Goal: Information Seeking & Learning: Learn about a topic

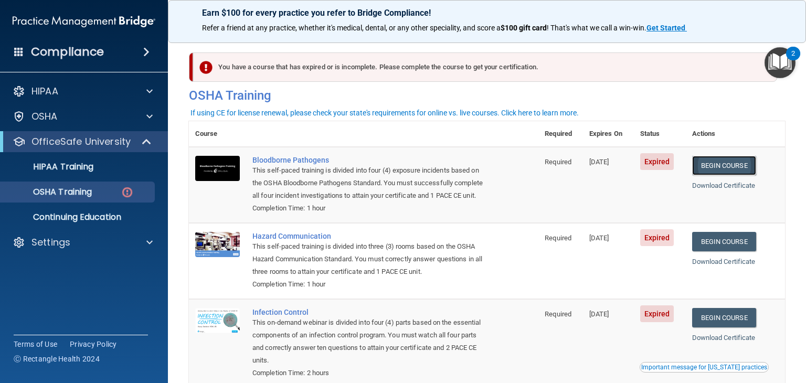
click at [715, 159] on link "Begin Course" at bounding box center [724, 165] width 64 height 19
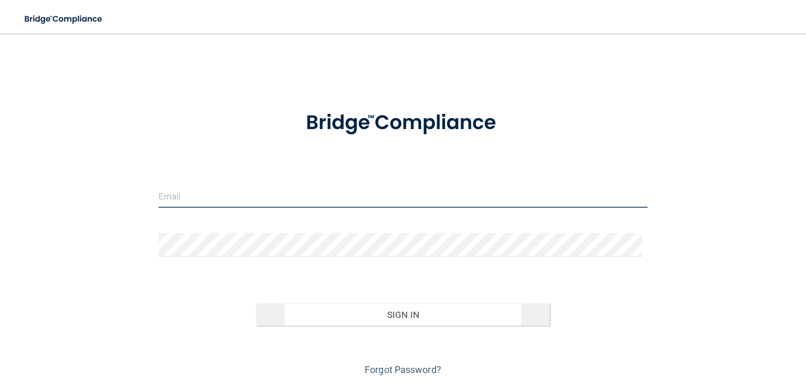
type input "[PERSON_NAME][EMAIL_ADDRESS][DOMAIN_NAME]"
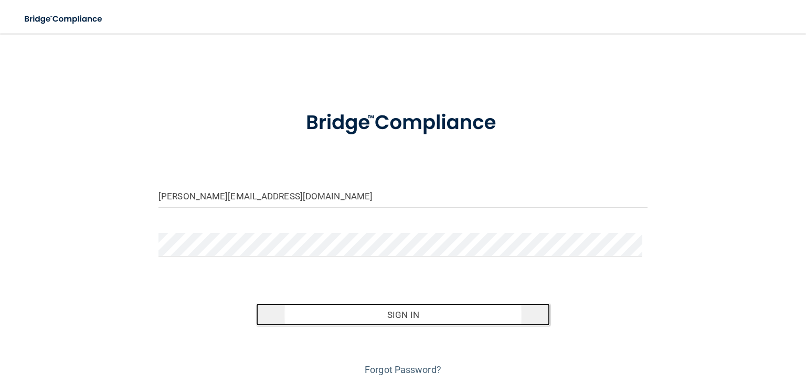
click at [401, 317] on button "Sign In" at bounding box center [402, 314] width 293 height 23
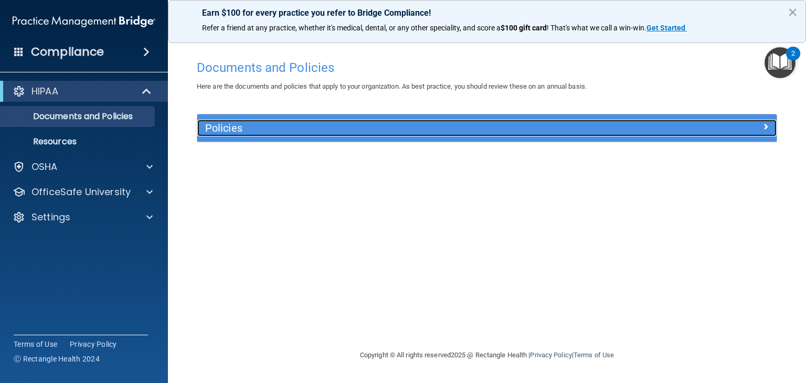
click at [730, 128] on div at bounding box center [704, 126] width 145 height 13
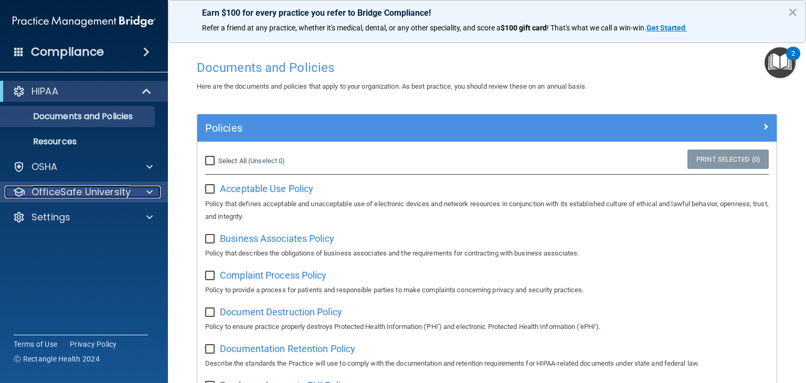
click at [60, 187] on p "OfficeSafe University" at bounding box center [80, 192] width 99 height 13
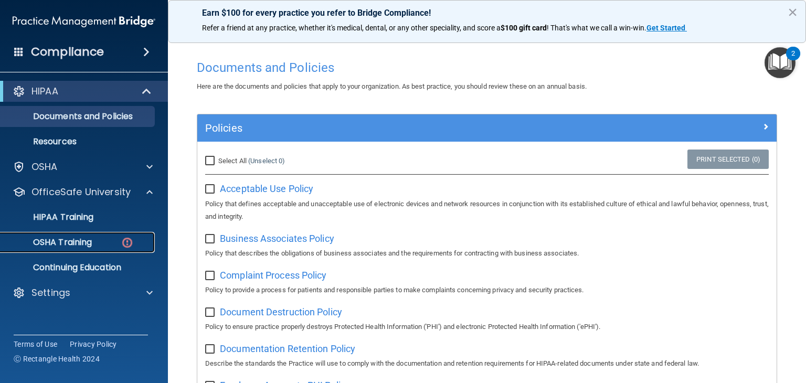
click at [68, 238] on p "OSHA Training" at bounding box center [49, 242] width 85 height 10
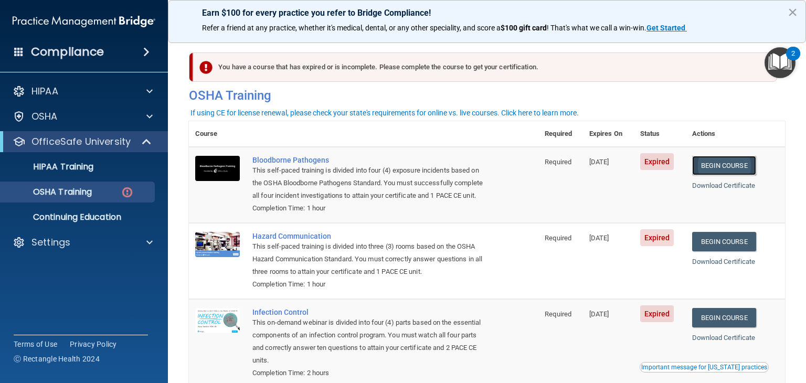
click at [749, 166] on link "Begin Course" at bounding box center [724, 165] width 64 height 19
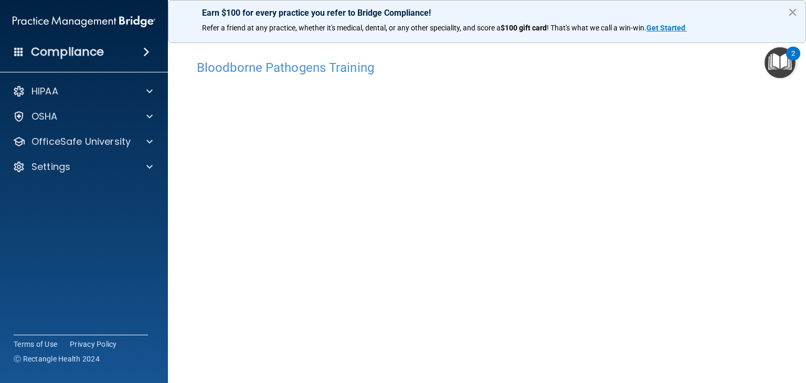
scroll to position [66, 0]
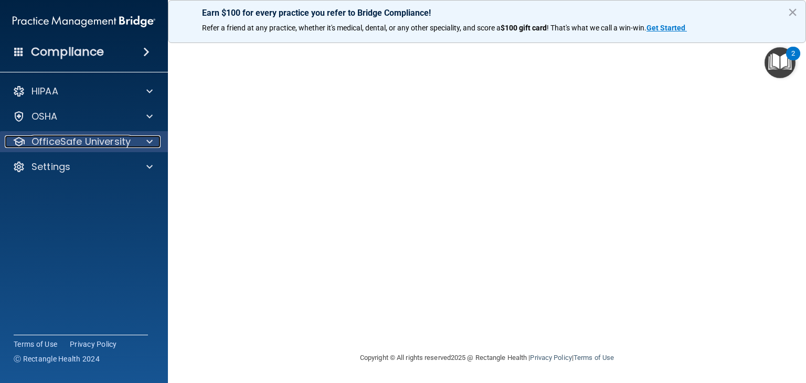
click at [144, 139] on div at bounding box center [148, 141] width 26 height 13
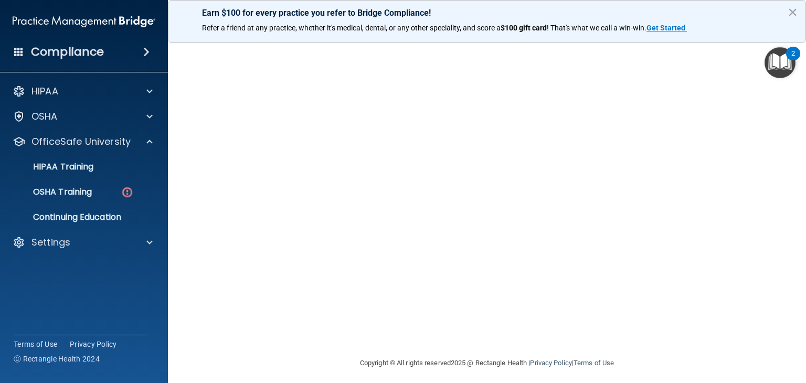
scroll to position [0, 0]
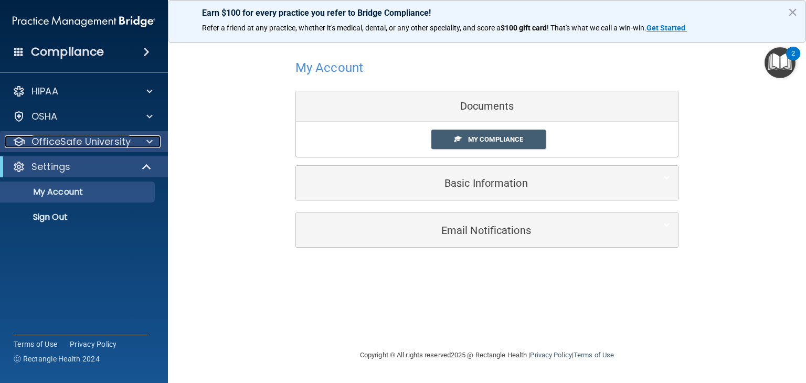
click at [80, 143] on p "OfficeSafe University" at bounding box center [80, 141] width 99 height 13
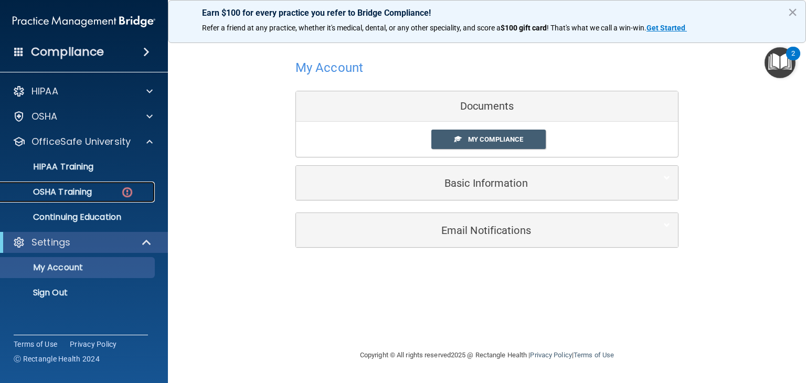
click at [69, 190] on p "OSHA Training" at bounding box center [49, 192] width 85 height 10
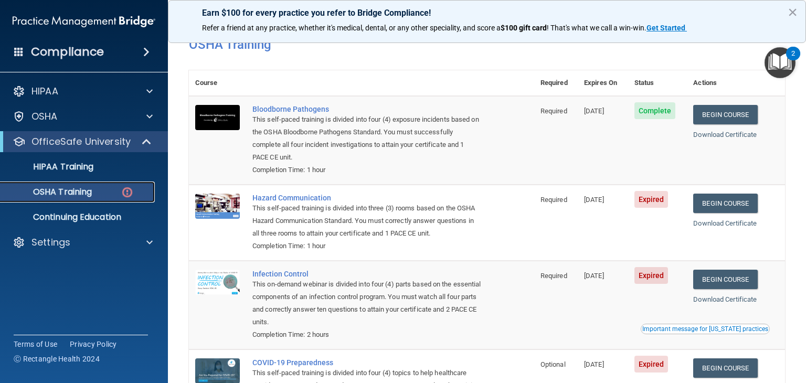
scroll to position [44, 0]
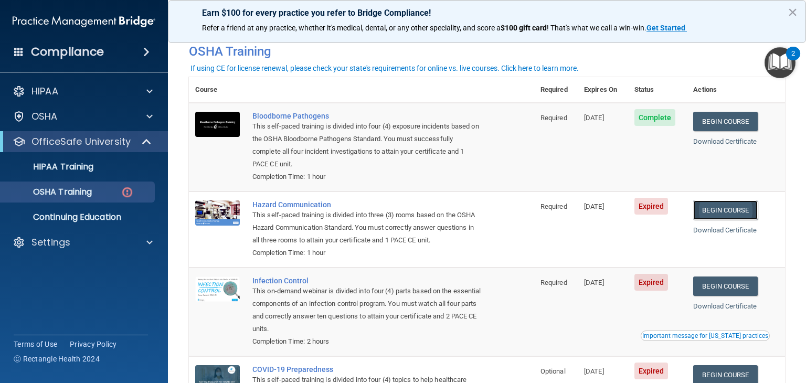
click at [731, 214] on link "Begin Course" at bounding box center [725, 209] width 64 height 19
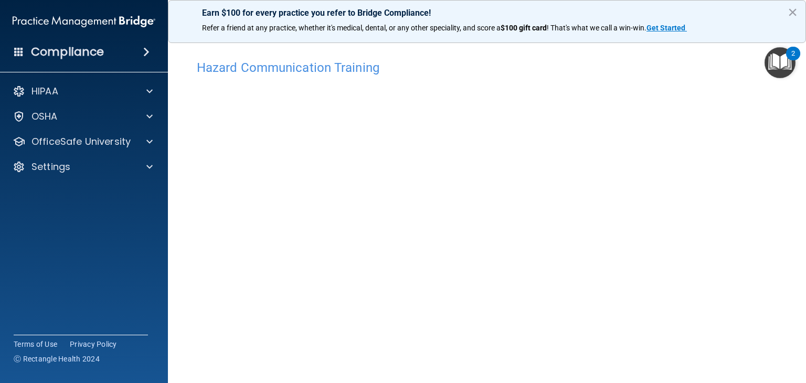
click at [783, 62] on img "Open Resource Center, 2 new notifications" at bounding box center [779, 62] width 31 height 31
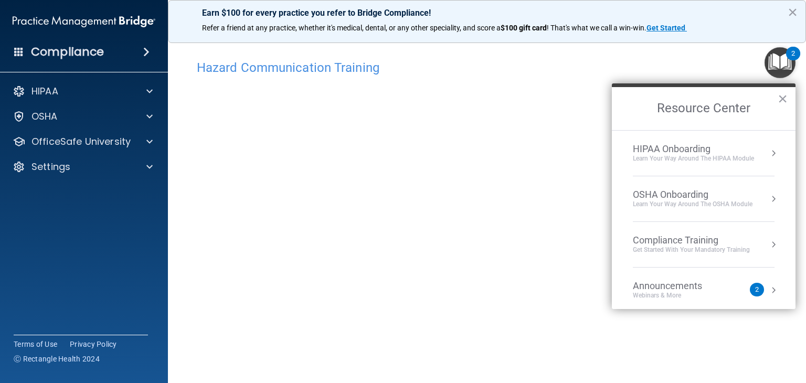
click at [768, 196] on button "Resource Center" at bounding box center [773, 199] width 10 height 10
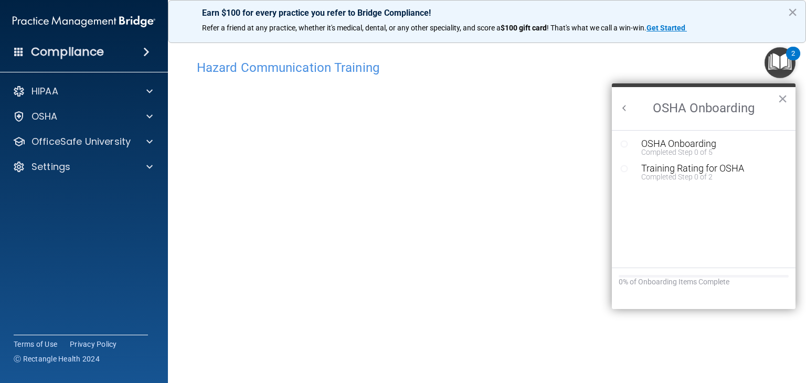
click at [616, 108] on div "OSHA Onboarding ×" at bounding box center [704, 106] width 184 height 47
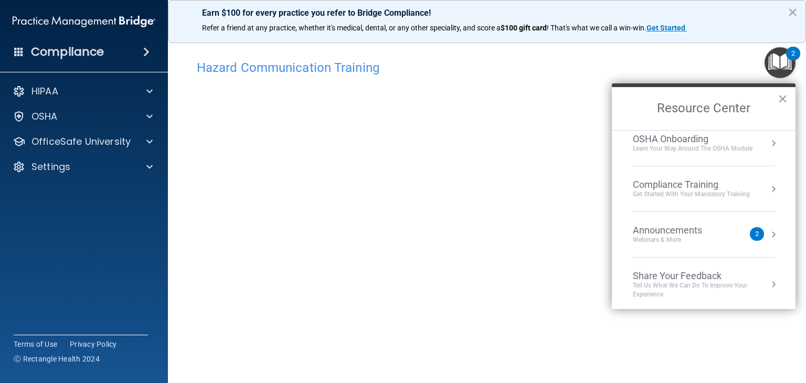
scroll to position [57, 0]
click at [785, 97] on button "×" at bounding box center [783, 98] width 10 height 17
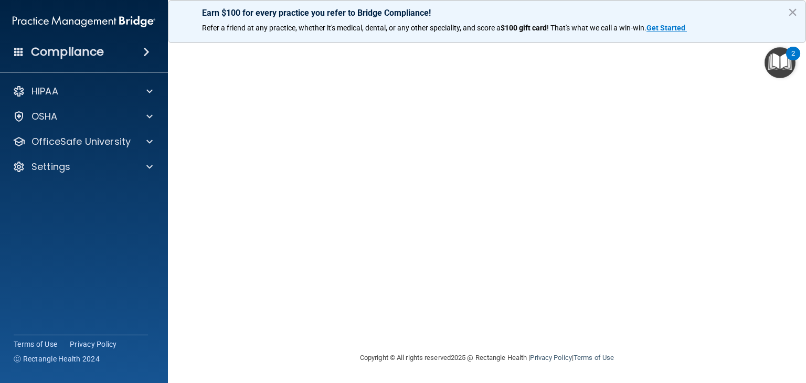
scroll to position [12, 0]
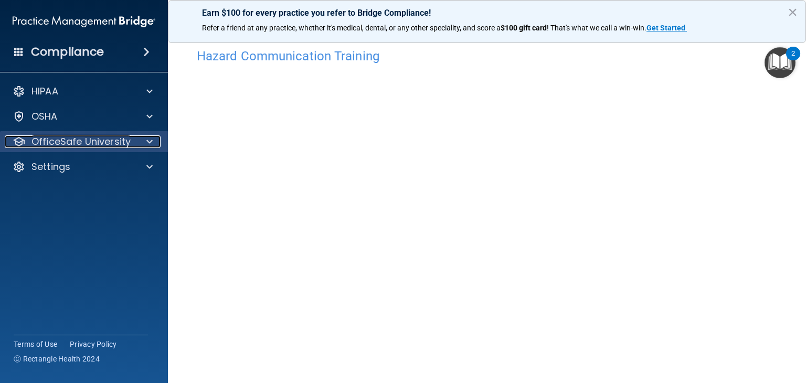
click at [109, 143] on p "OfficeSafe University" at bounding box center [80, 141] width 99 height 13
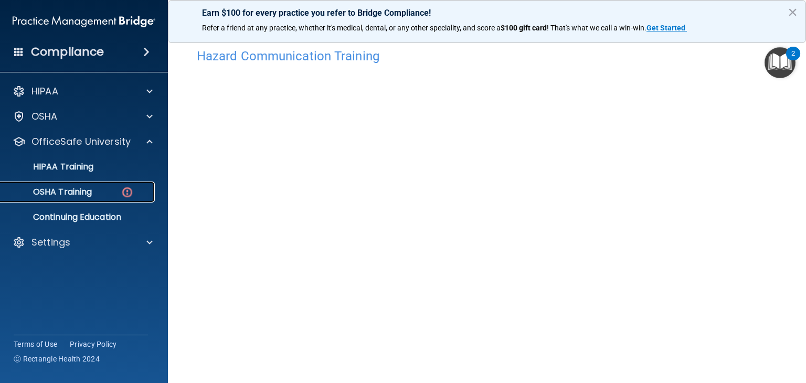
click at [65, 193] on p "OSHA Training" at bounding box center [49, 192] width 85 height 10
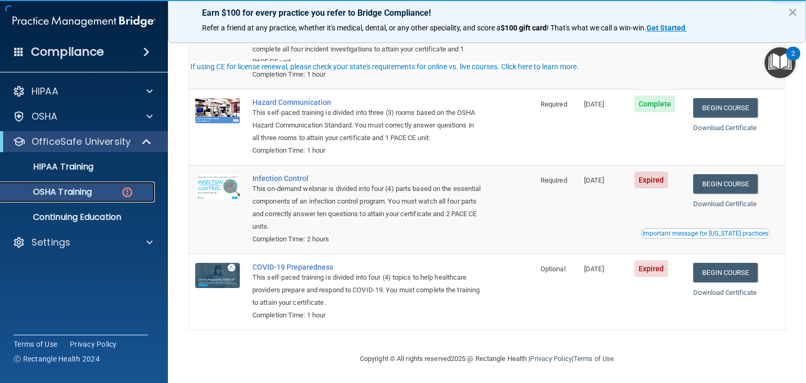
scroll to position [149, 0]
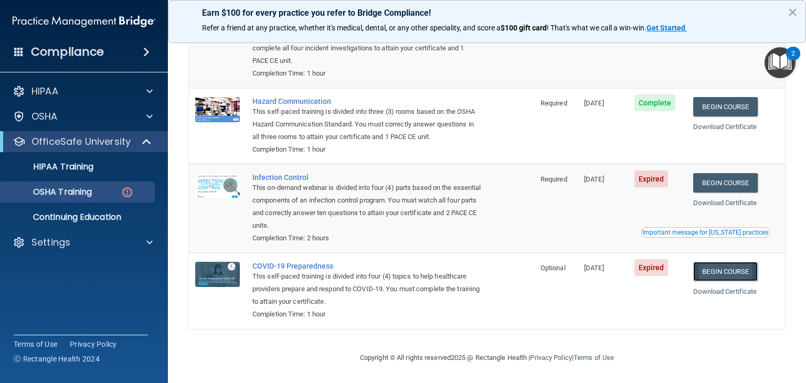
click at [722, 275] on link "Begin Course" at bounding box center [725, 271] width 64 height 19
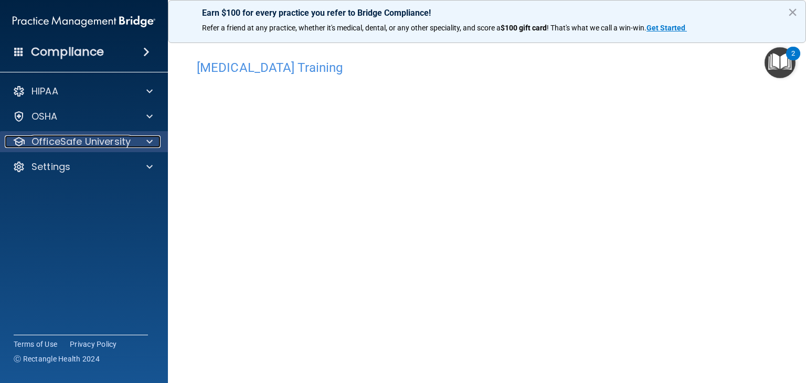
click at [121, 139] on p "OfficeSafe University" at bounding box center [80, 141] width 99 height 13
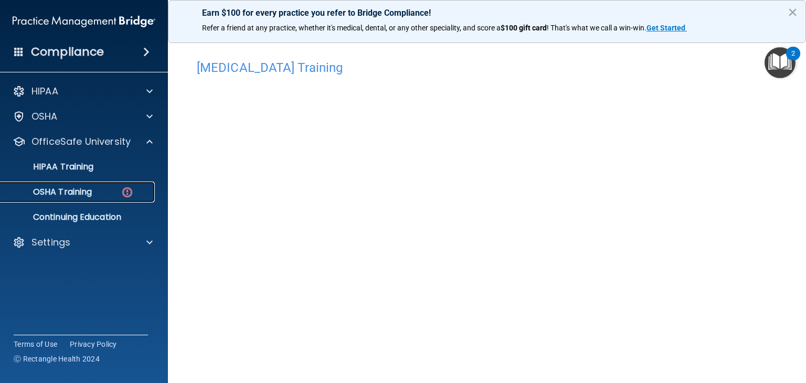
click at [92, 192] on p "OSHA Training" at bounding box center [49, 192] width 85 height 10
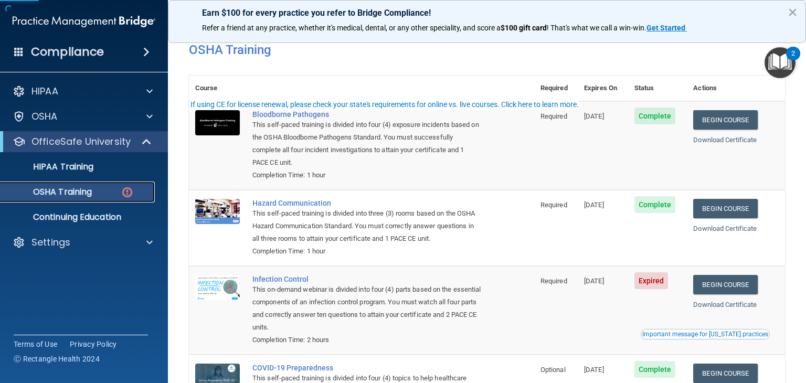
scroll to position [149, 0]
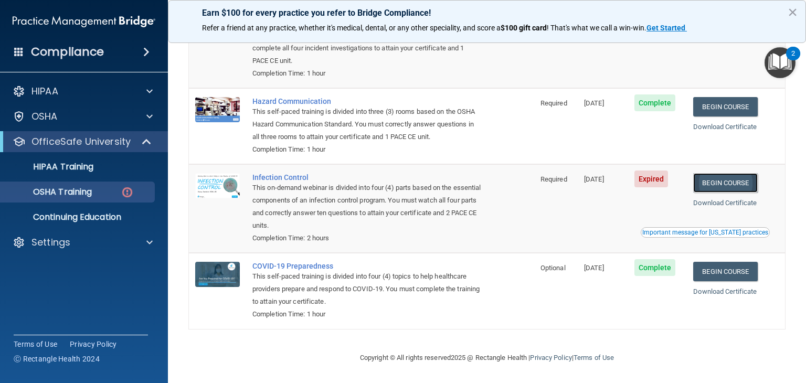
click at [722, 185] on link "Begin Course" at bounding box center [725, 182] width 64 height 19
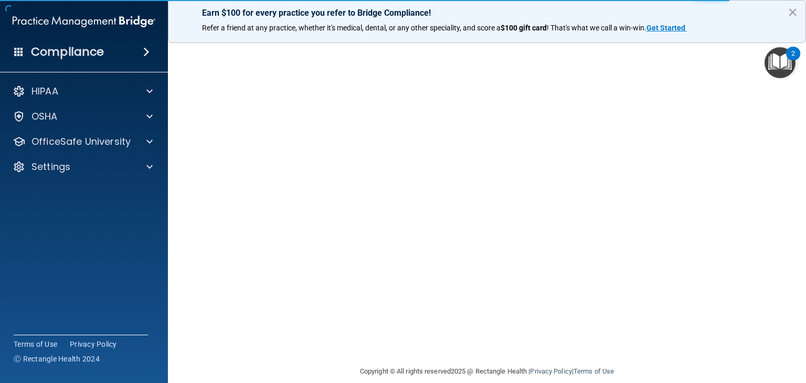
scroll to position [66, 0]
